Goal: Task Accomplishment & Management: Complete application form

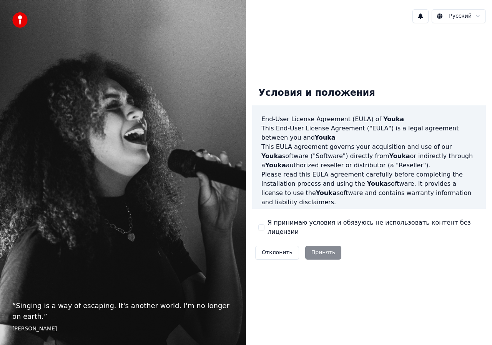
click at [324, 251] on div "Отклонить Принять" at bounding box center [298, 252] width 92 height 20
click at [267, 226] on label "Я принимаю условия и обязуюсь не использовать контент без лицензии" at bounding box center [373, 227] width 212 height 18
click at [264, 226] on button "Я принимаю условия и обязуюсь не использовать контент без лицензии" at bounding box center [261, 227] width 6 height 6
click at [311, 246] on button "Принять" at bounding box center [323, 253] width 37 height 14
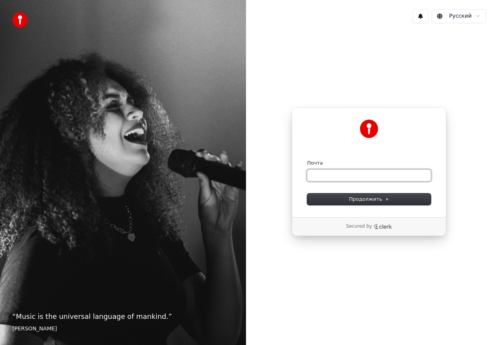
click at [348, 172] on input "Почта" at bounding box center [369, 175] width 124 height 12
click at [345, 174] on input "Почта" at bounding box center [369, 175] width 124 height 12
